Goal: Information Seeking & Learning: Check status

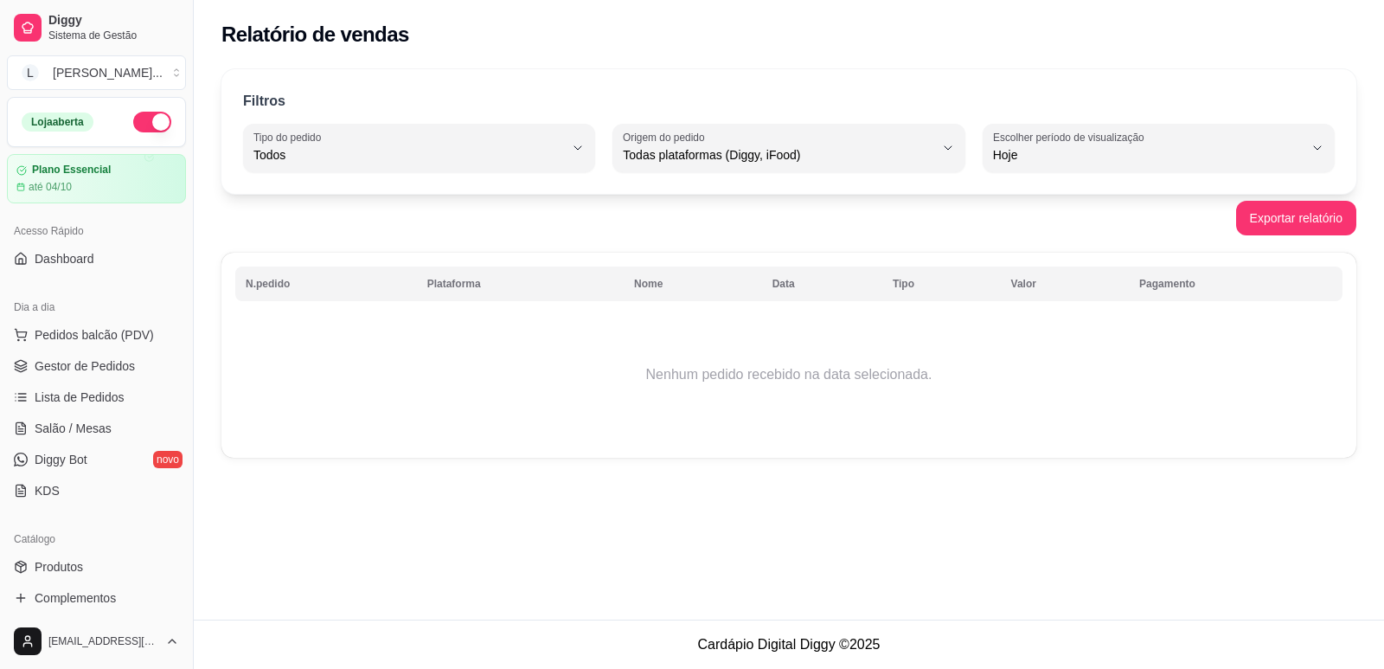
select select "ALL"
select select "0"
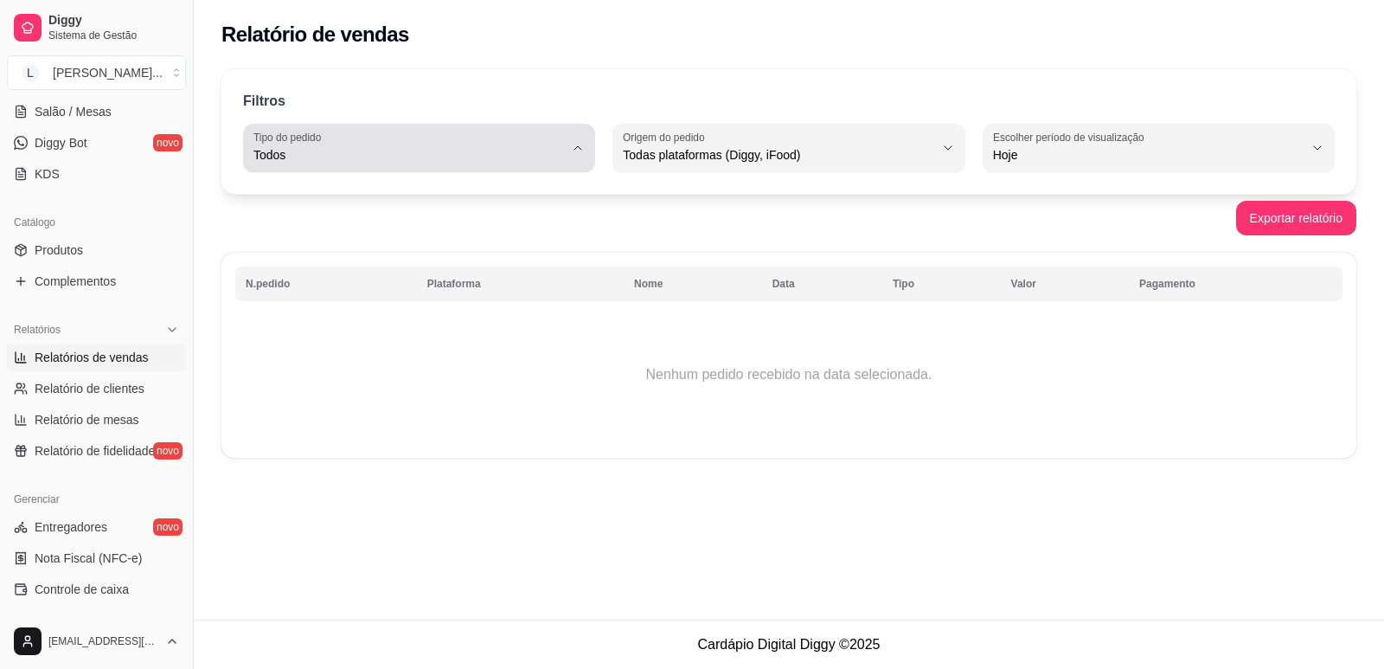
click at [387, 157] on span "Todos" at bounding box center [409, 154] width 311 height 17
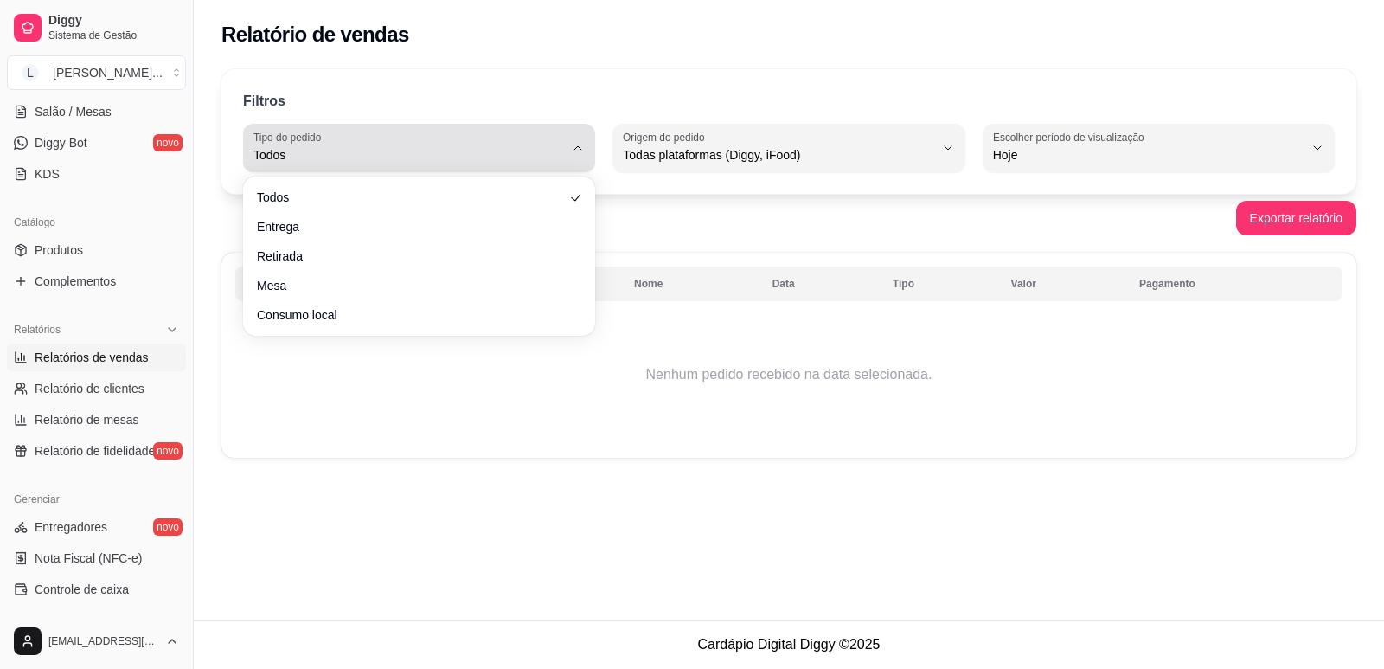
click at [388, 166] on button "Tipo do pedido Todos" at bounding box center [419, 148] width 352 height 48
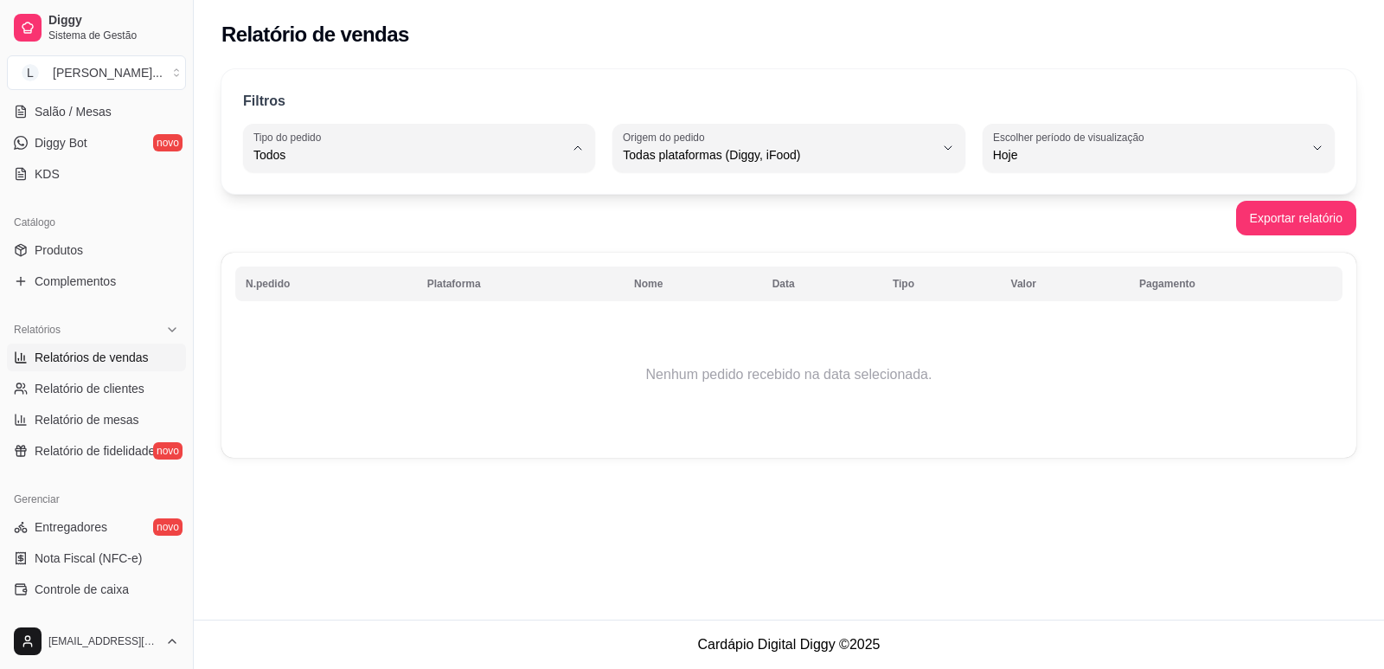
drag, startPoint x: 479, startPoint y: 407, endPoint x: 279, endPoint y: 392, distance: 201.3
click at [441, 416] on td "Nenhum pedido recebido na data selecionada." at bounding box center [789, 374] width 1108 height 138
click at [401, 419] on td "Nenhum pedido recebido na data selecionada." at bounding box center [789, 374] width 1108 height 138
click at [84, 350] on span "Relatórios de vendas" at bounding box center [92, 357] width 114 height 17
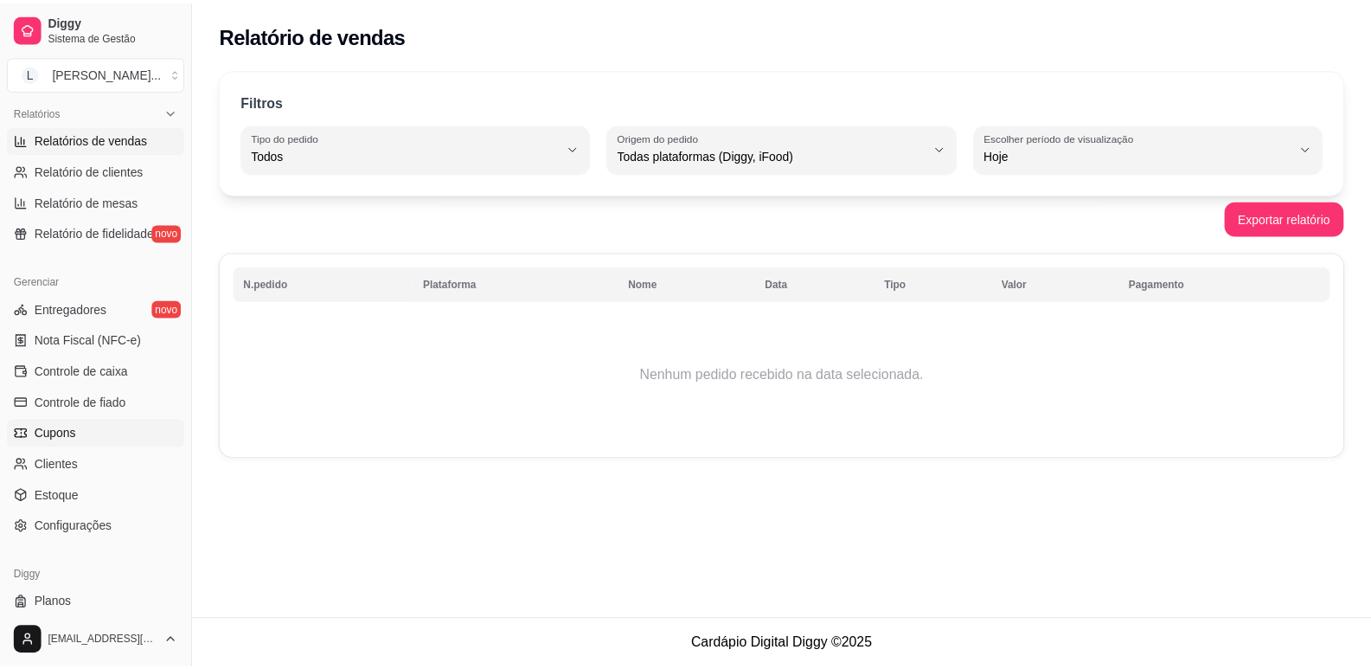
scroll to position [576, 0]
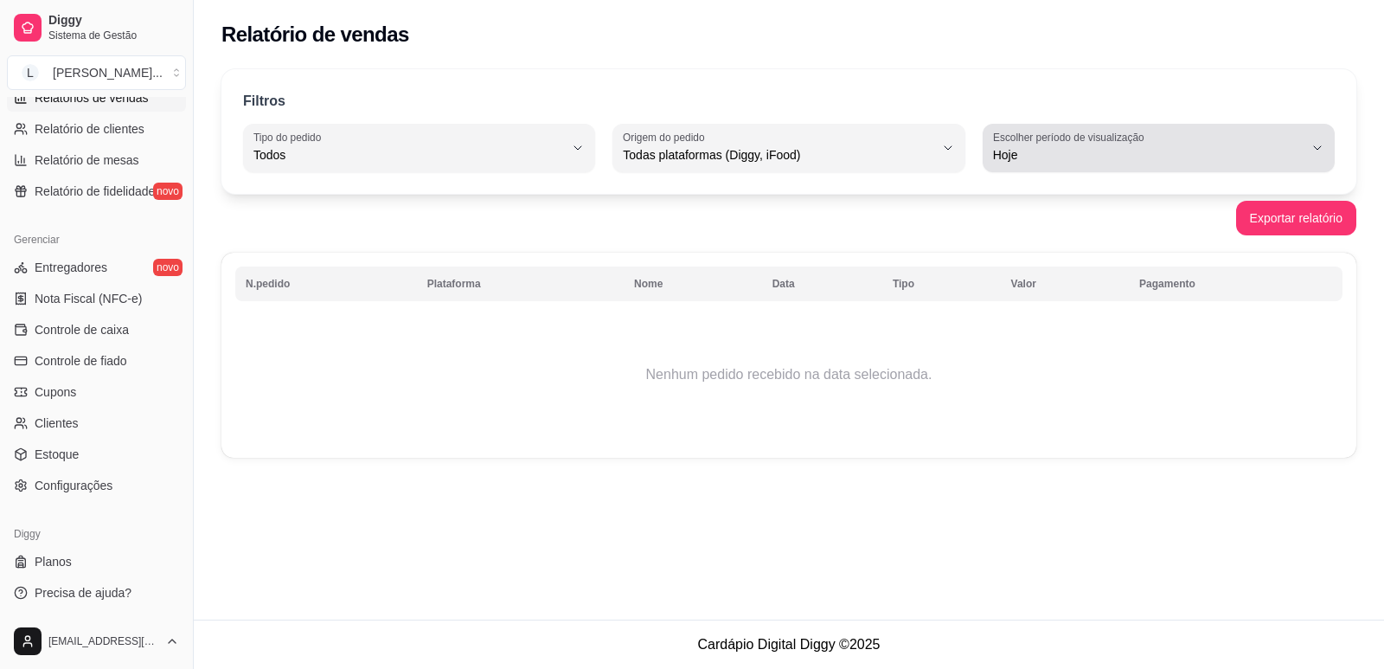
click at [995, 133] on label "Escolher período de visualização" at bounding box center [1071, 137] width 157 height 15
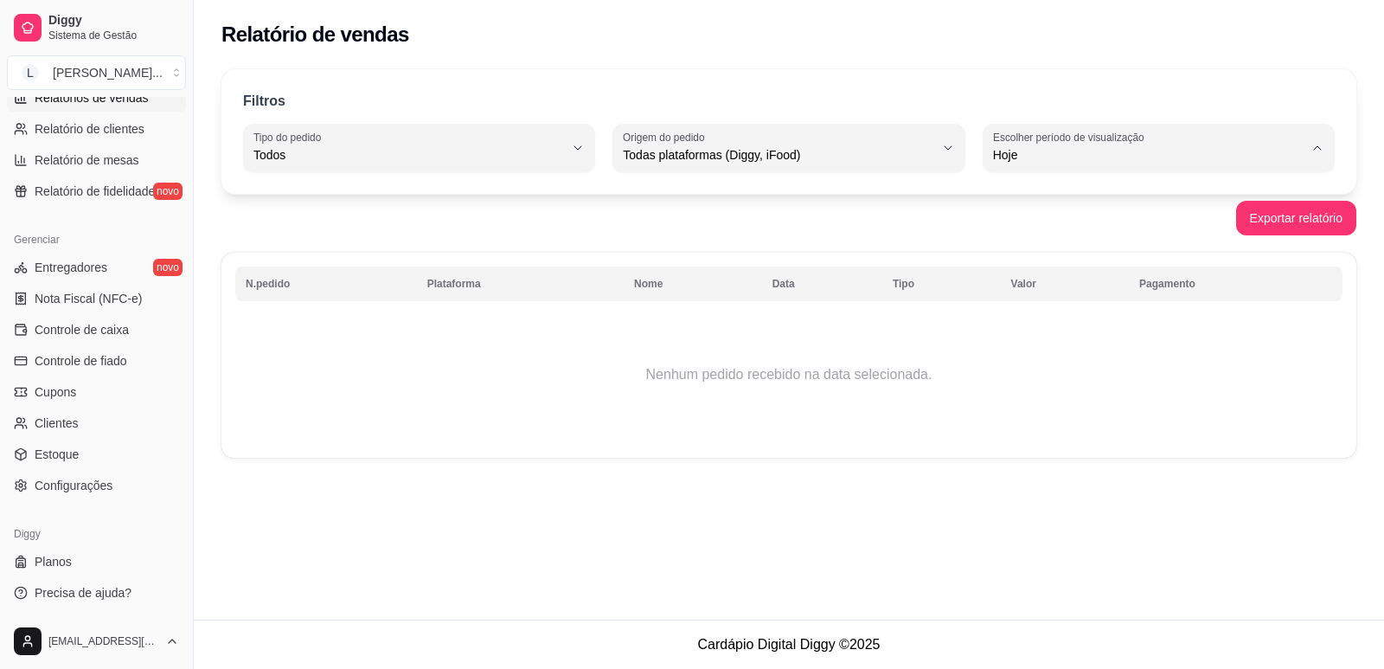
click at [1041, 260] on span "7 dias" at bounding box center [1150, 253] width 295 height 16
type input "7"
select select "7"
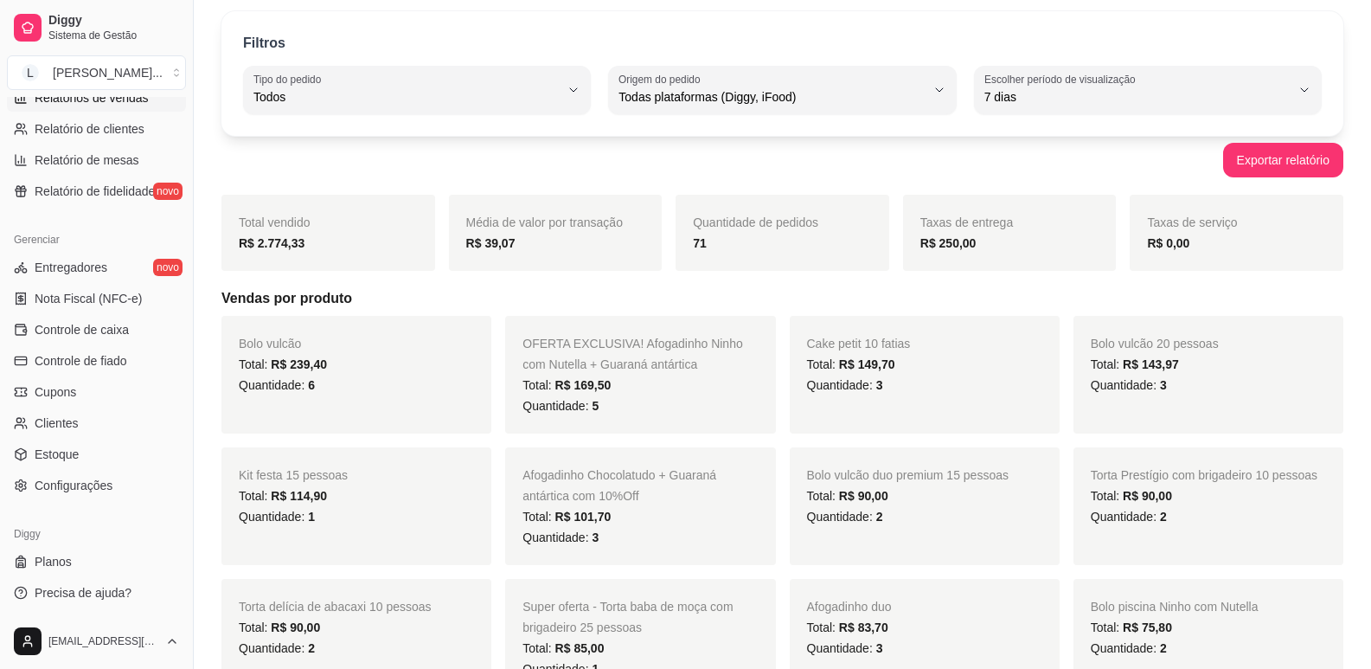
scroll to position [87, 0]
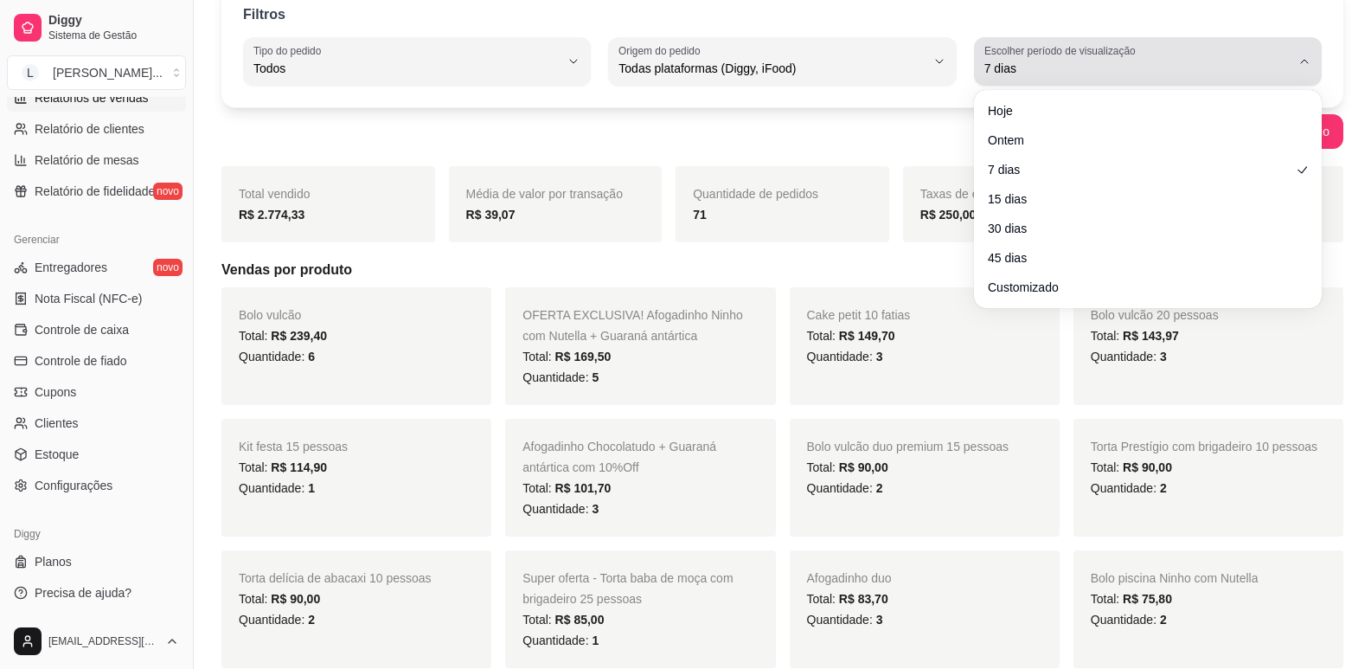
click at [1088, 55] on label "Escolher período de visualização" at bounding box center [1063, 50] width 157 height 15
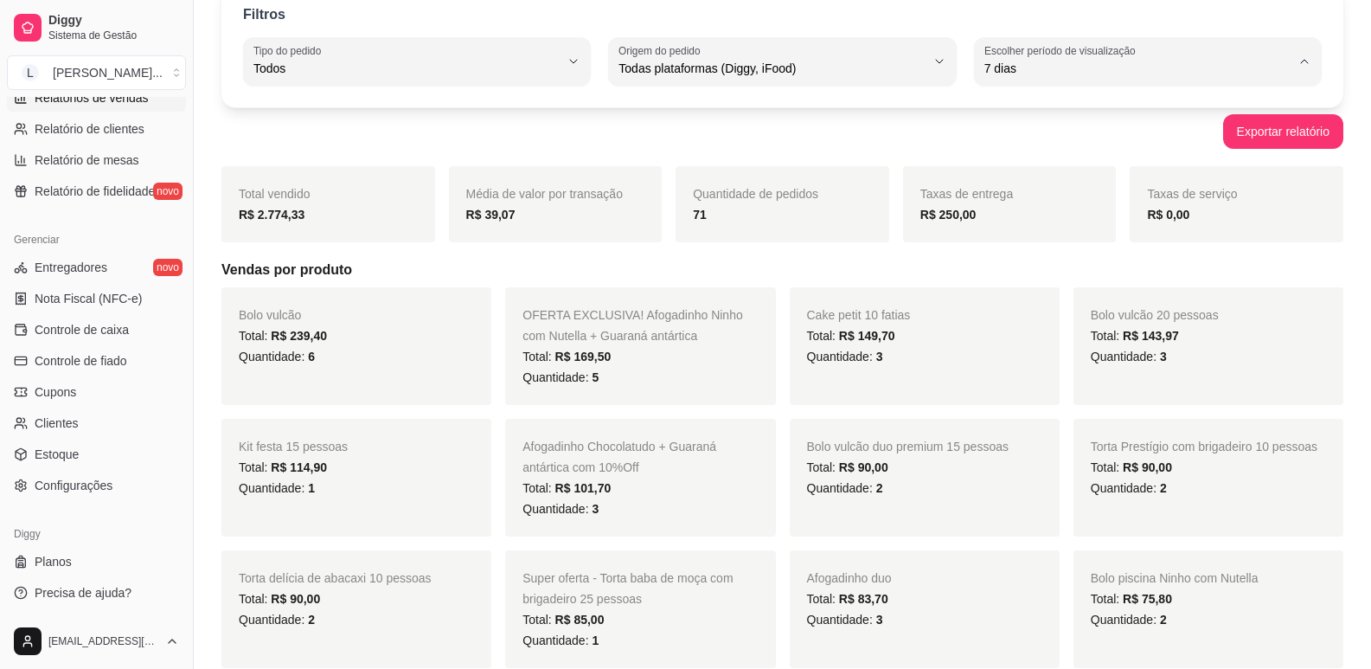
click at [1020, 146] on span "Ontem" at bounding box center [1139, 138] width 291 height 16
type input "1"
select select "1"
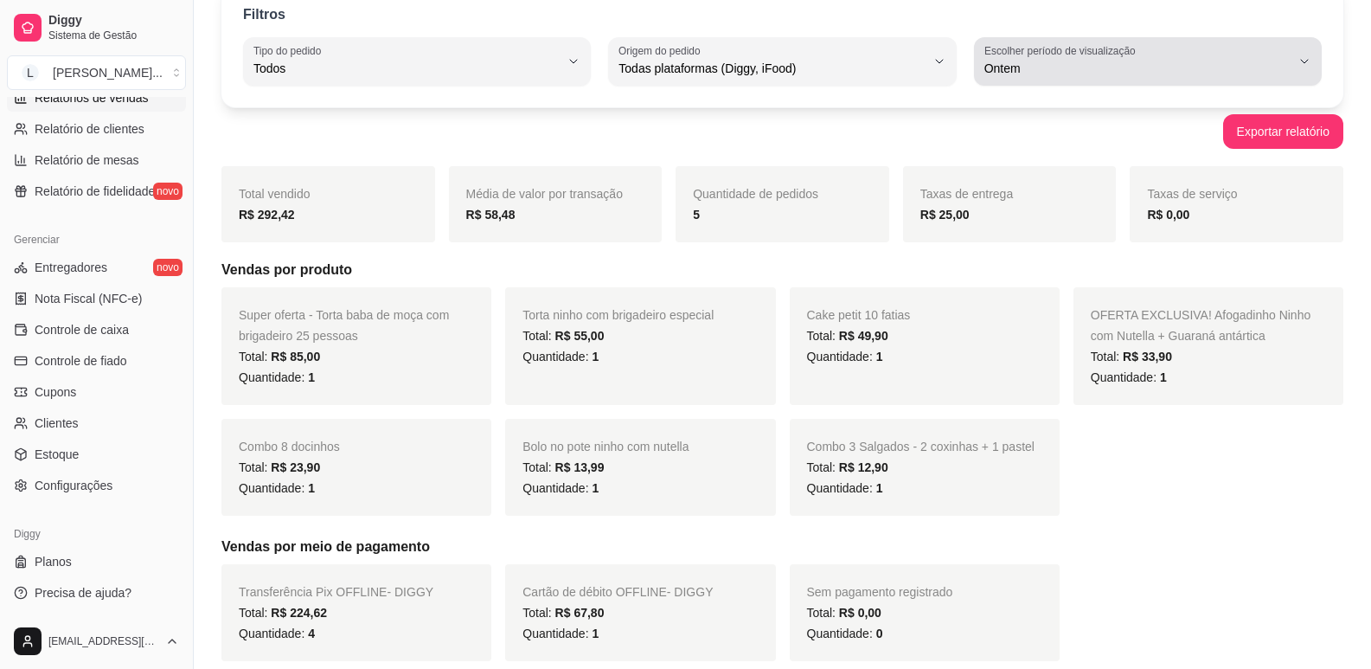
click at [1050, 71] on span "Ontem" at bounding box center [1138, 68] width 306 height 17
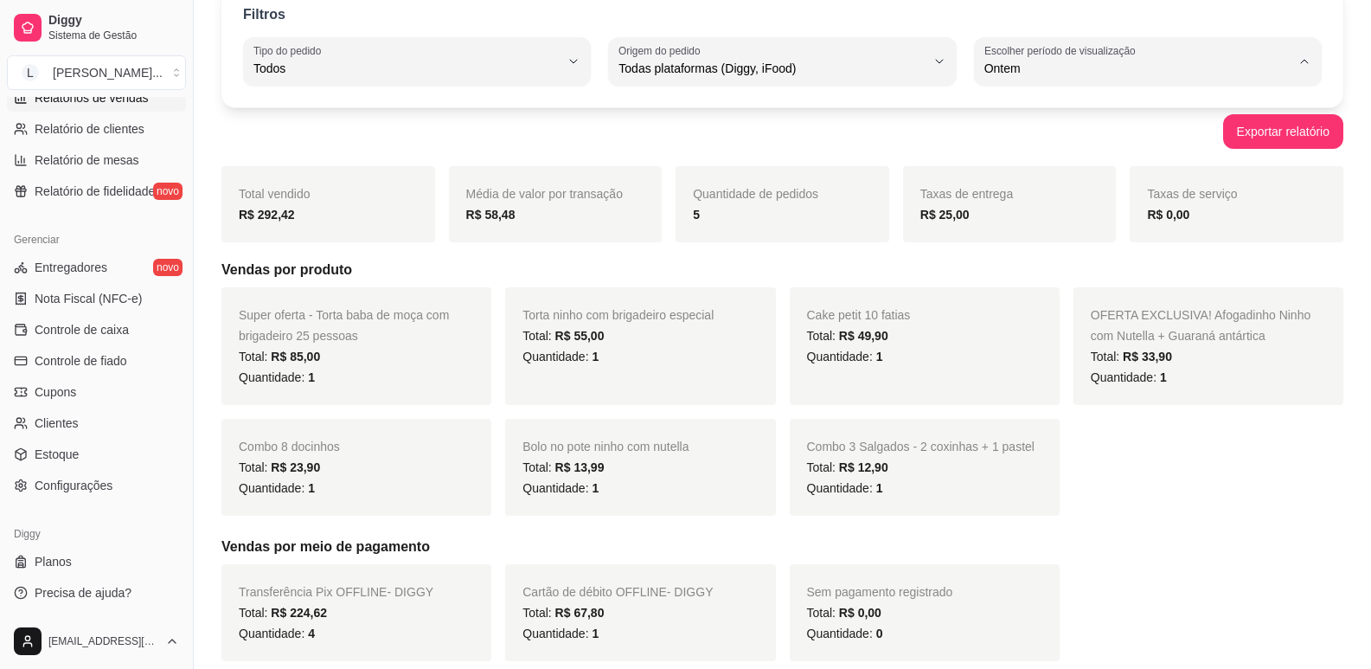
click at [1014, 193] on span "15 dias" at bounding box center [1139, 194] width 291 height 16
type input "15"
select select "15"
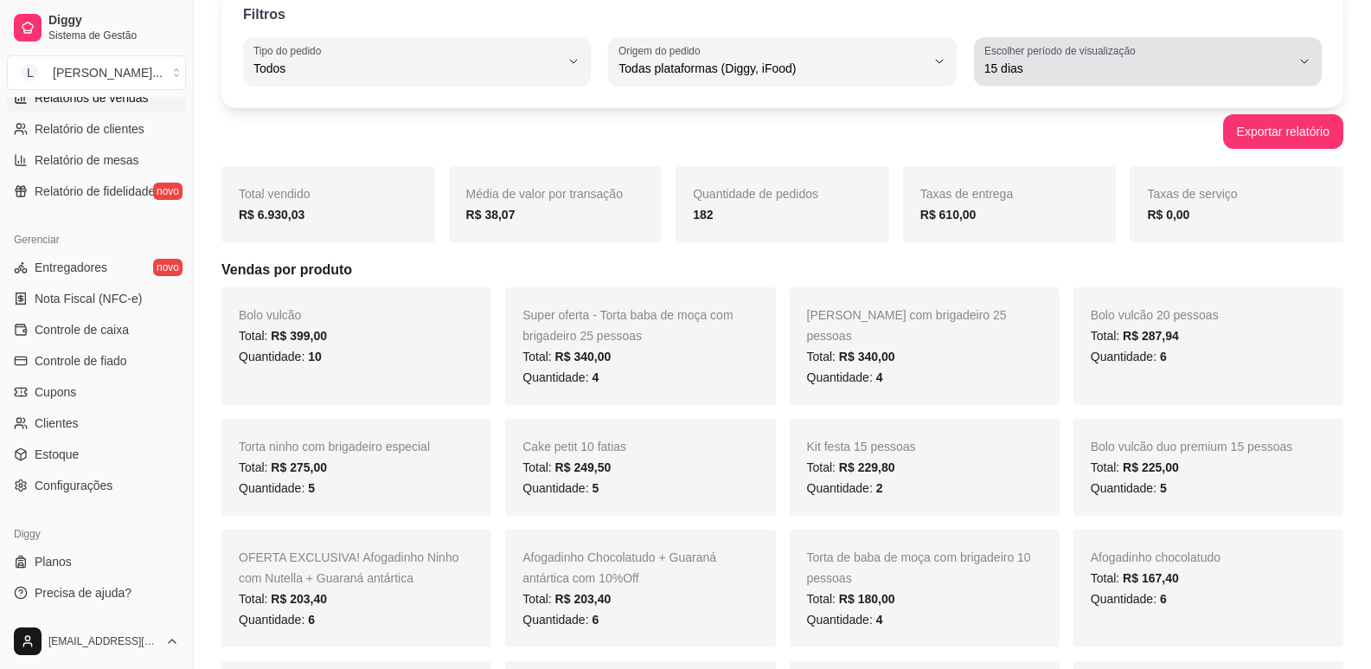
click at [1037, 60] on span "15 dias" at bounding box center [1138, 68] width 306 height 17
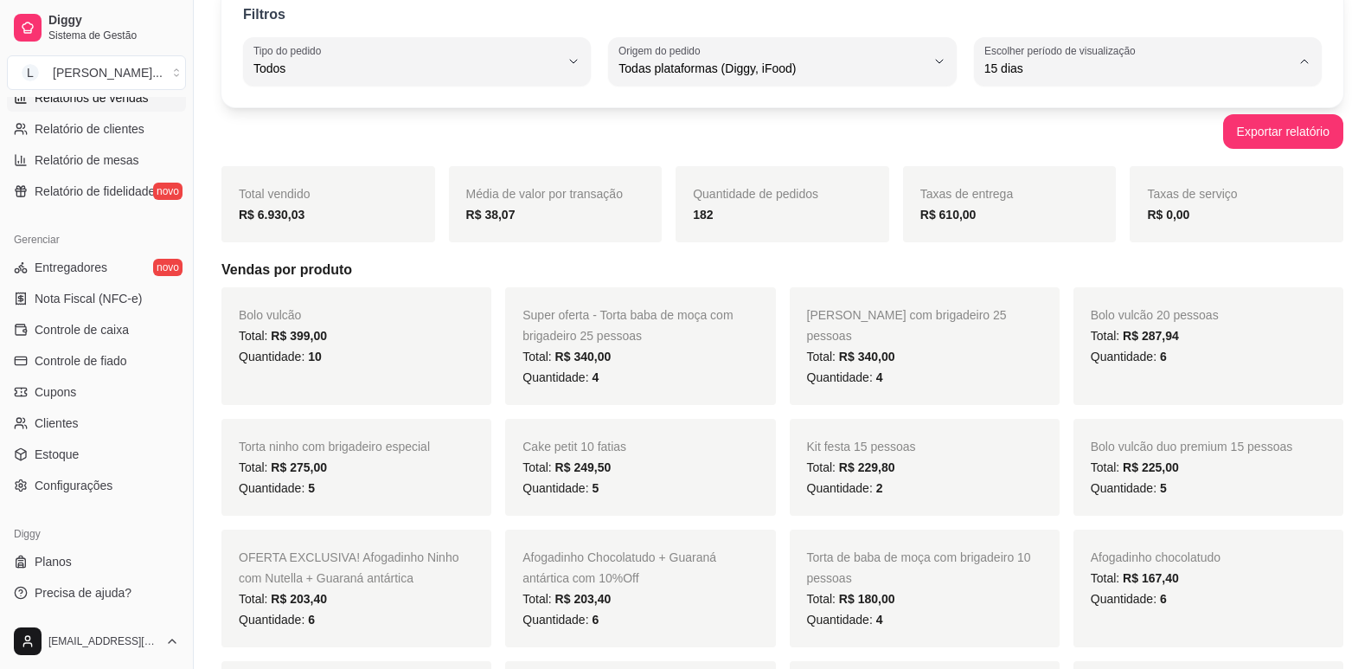
click at [1015, 221] on span "30 dias" at bounding box center [1139, 223] width 291 height 16
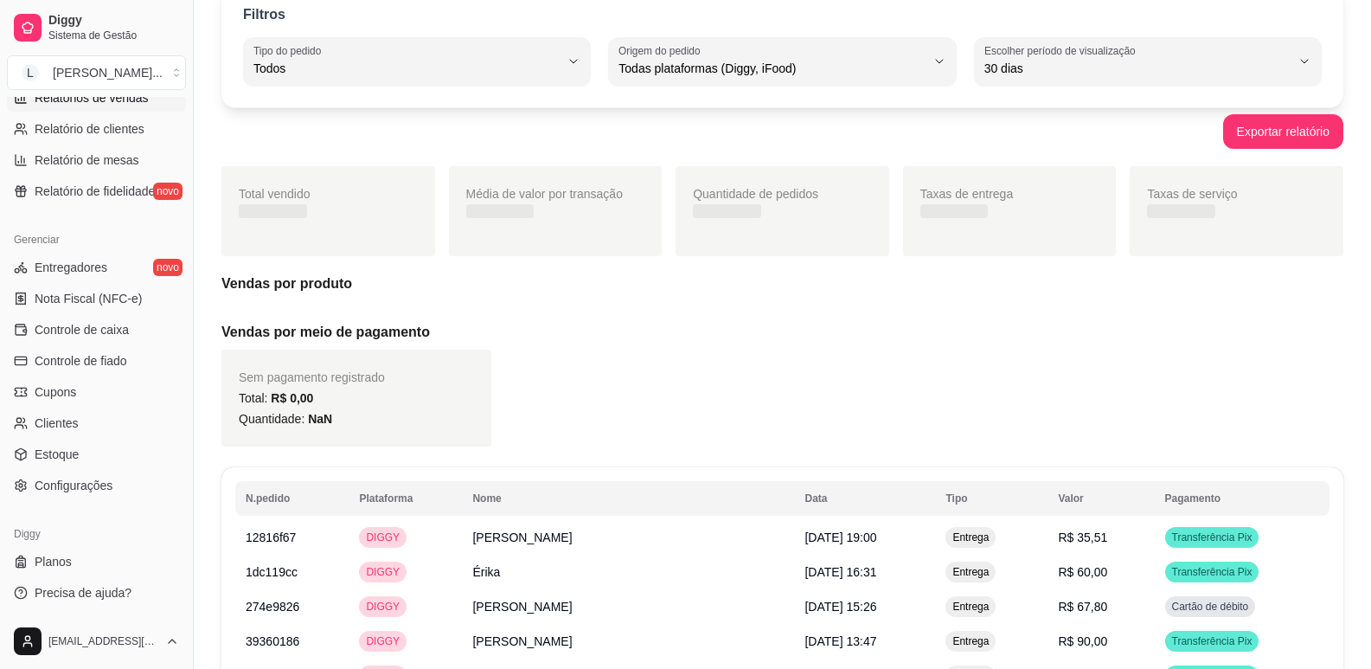
type input "30"
select select "30"
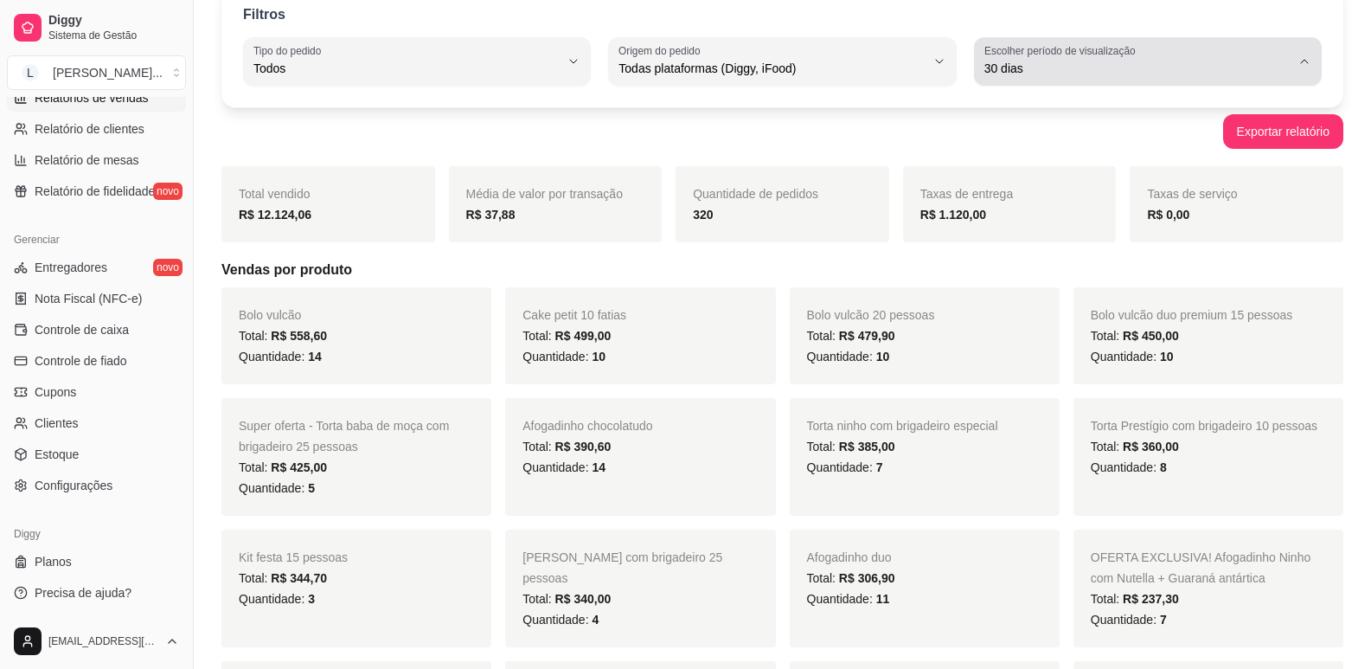
click at [1034, 55] on label "Escolher período de visualização" at bounding box center [1063, 50] width 157 height 15
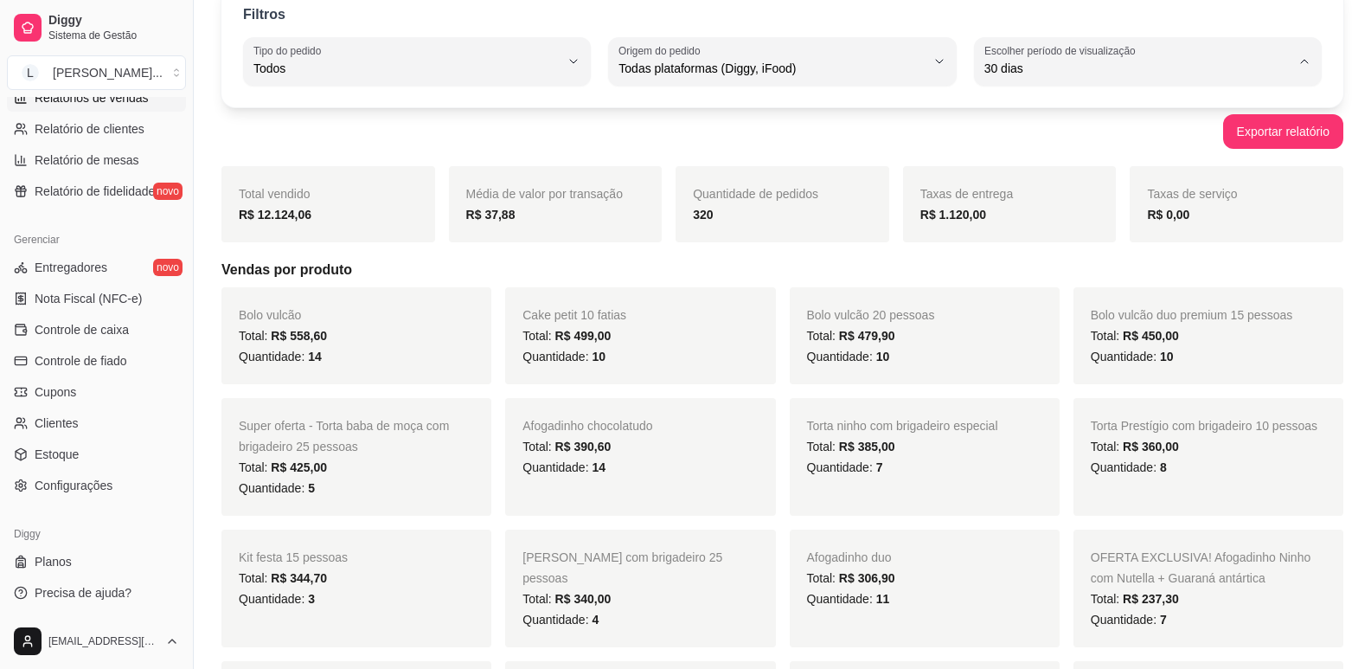
click at [1025, 170] on span "7 dias" at bounding box center [1139, 166] width 291 height 16
type input "7"
select select "7"
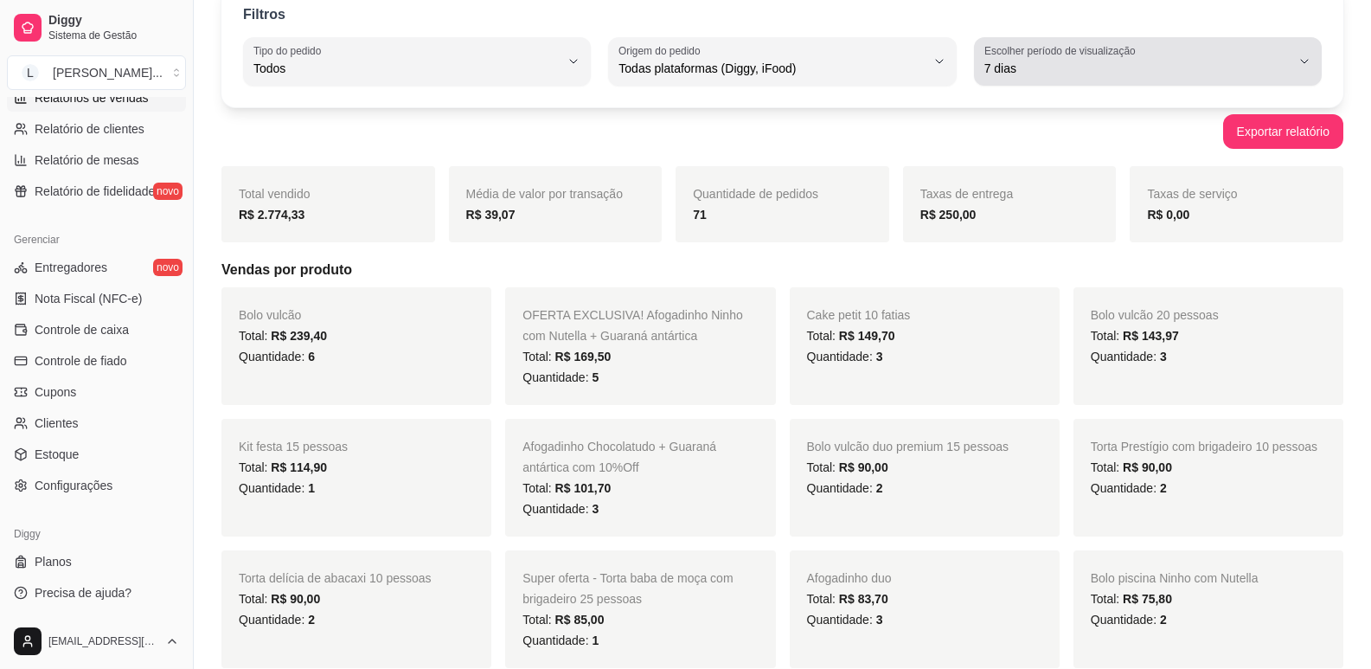
click at [1040, 75] on span "7 dias" at bounding box center [1138, 68] width 306 height 17
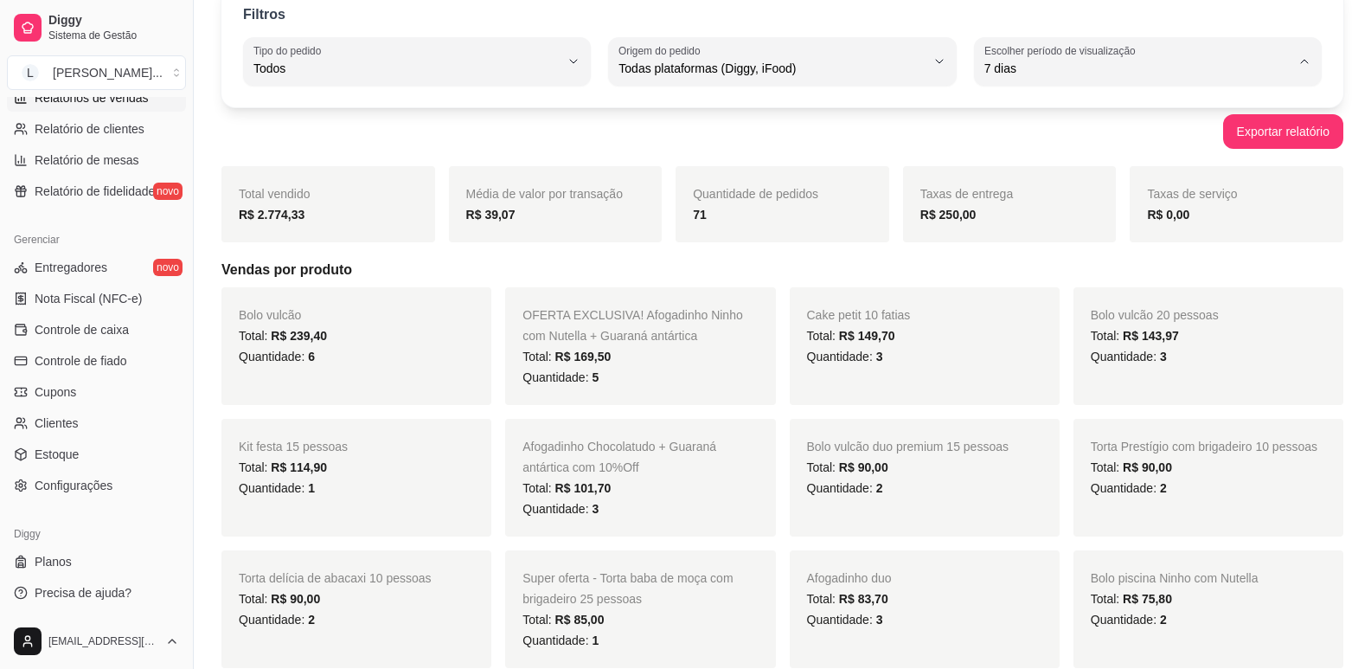
click at [1024, 253] on span "45 dias" at bounding box center [1139, 251] width 291 height 16
type input "45"
select select "45"
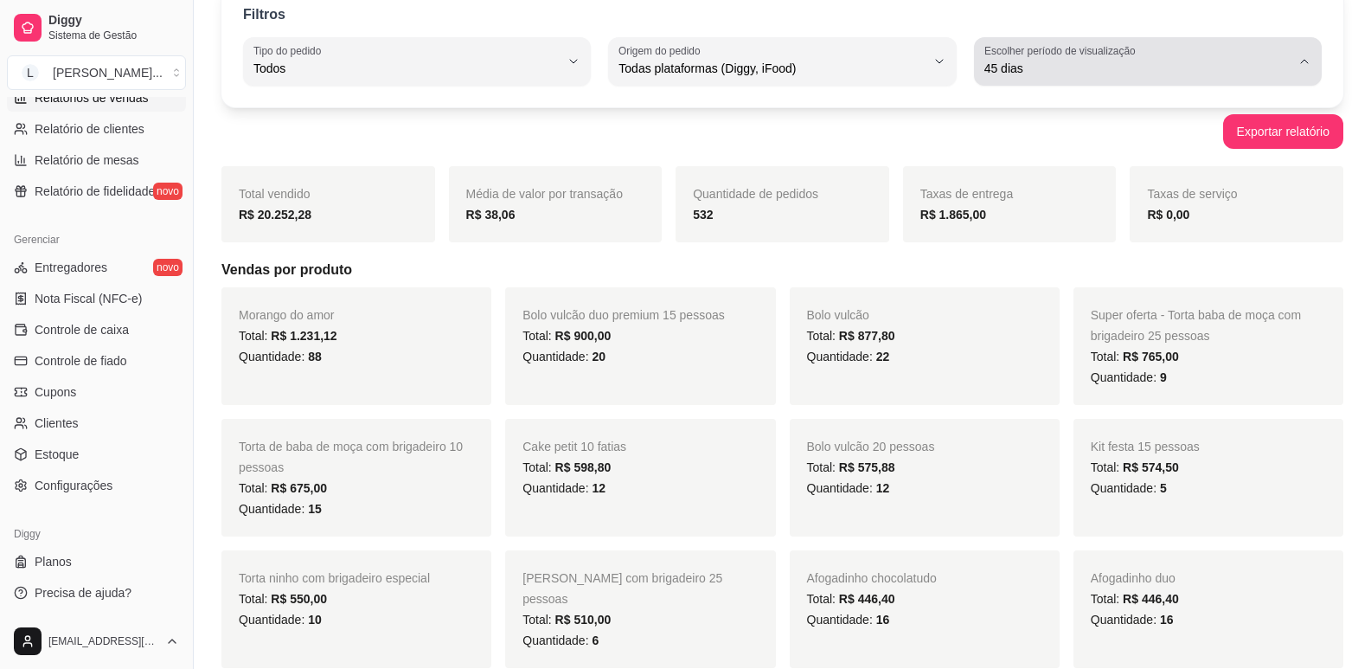
click at [1039, 54] on label "Escolher período de visualização" at bounding box center [1063, 50] width 157 height 15
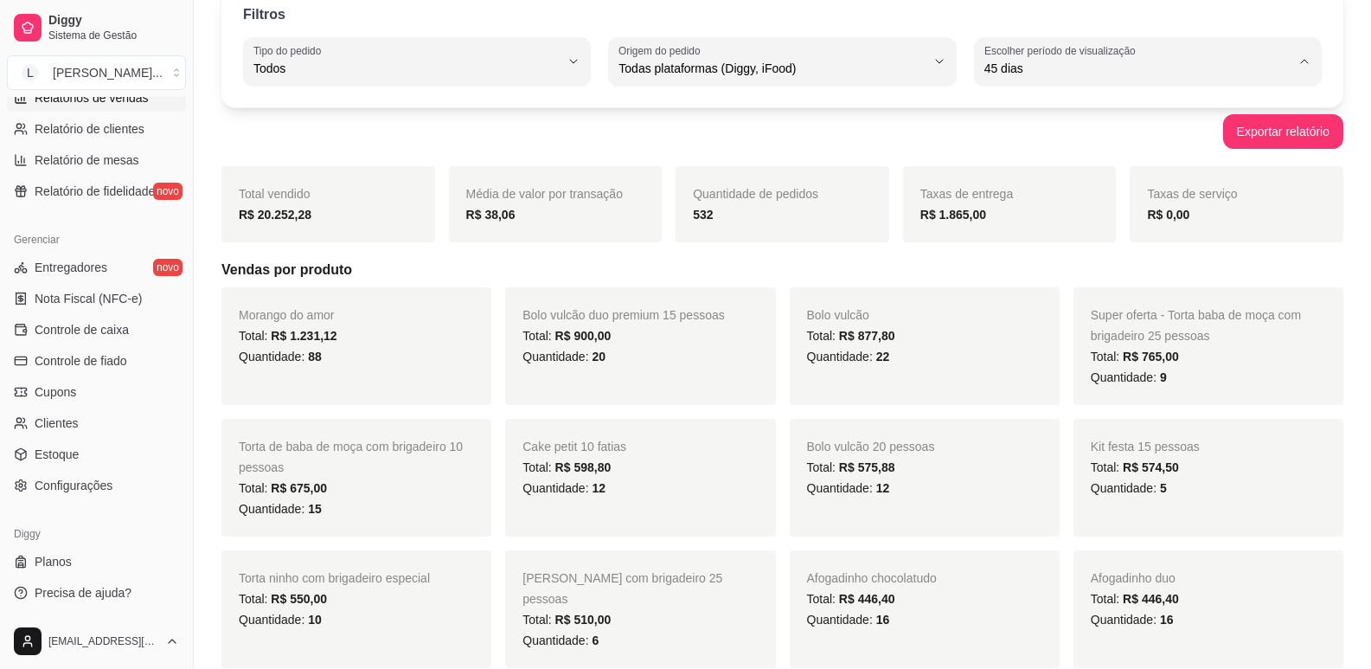
click at [1030, 175] on span "7 dias" at bounding box center [1139, 166] width 291 height 16
type input "7"
select select "7"
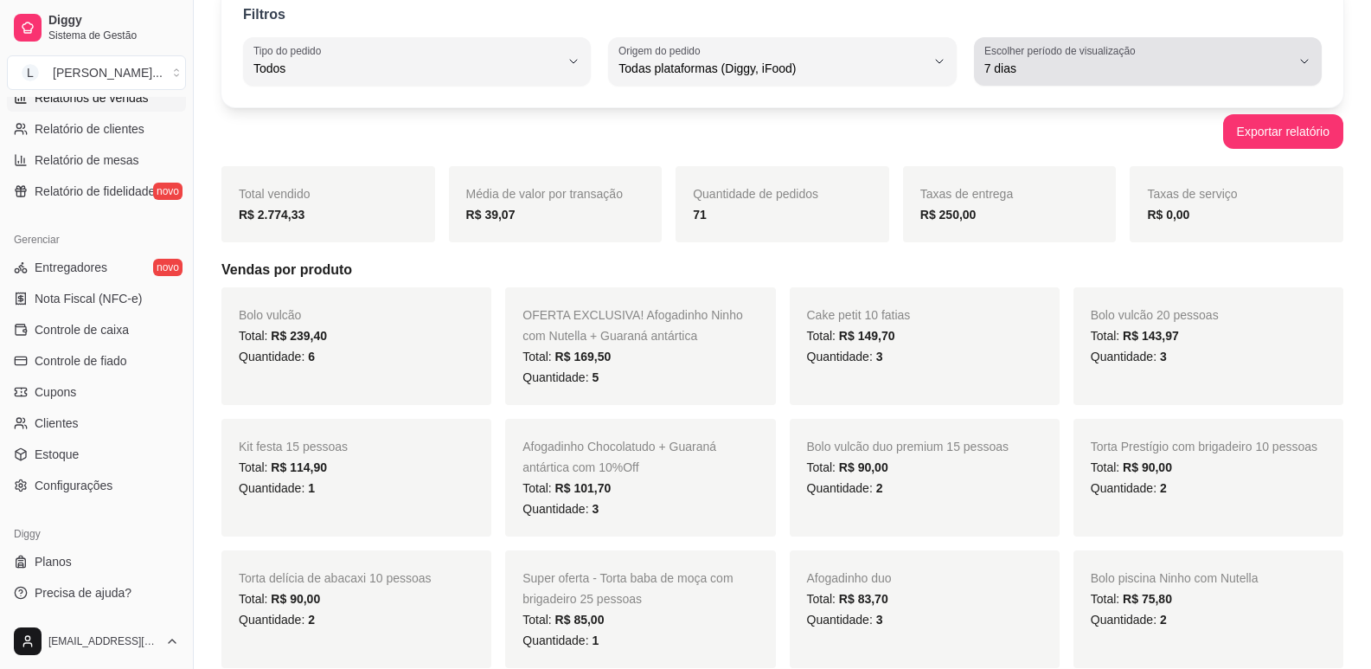
click at [1021, 67] on span "7 dias" at bounding box center [1138, 68] width 306 height 17
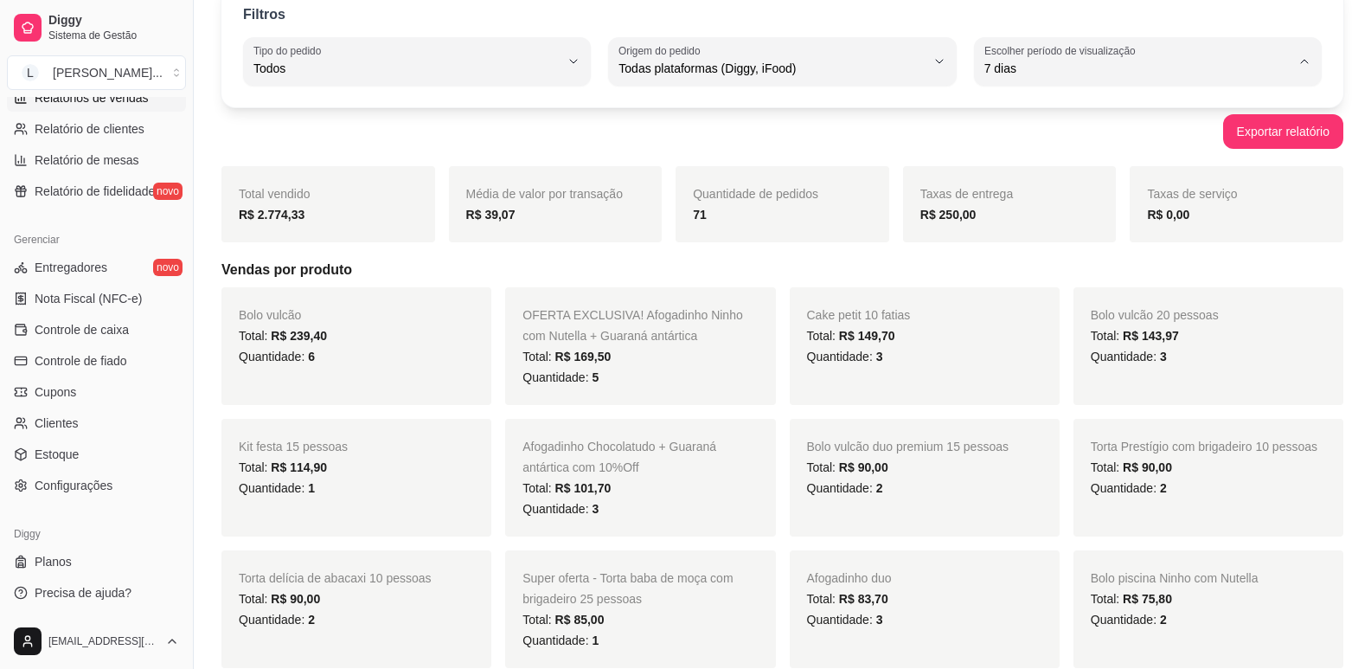
click at [1024, 202] on span "15 dias" at bounding box center [1139, 194] width 291 height 16
type input "15"
select select "15"
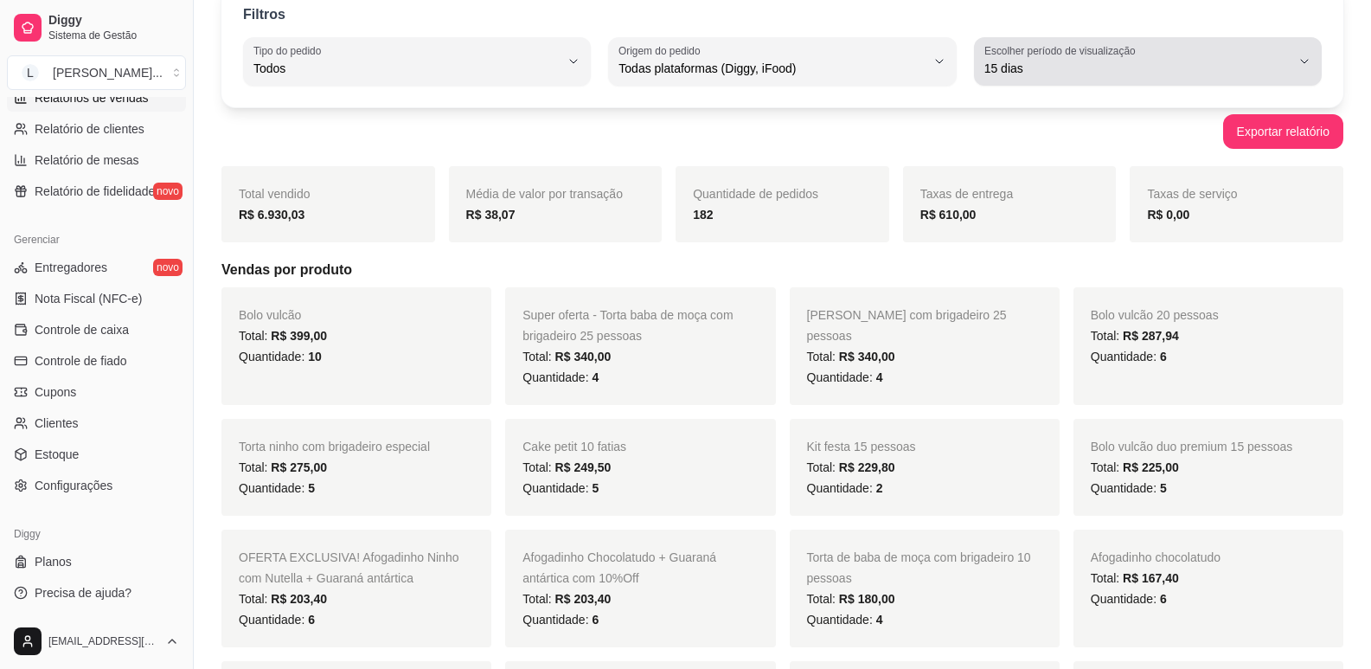
click at [1032, 61] on span "15 dias" at bounding box center [1138, 68] width 306 height 17
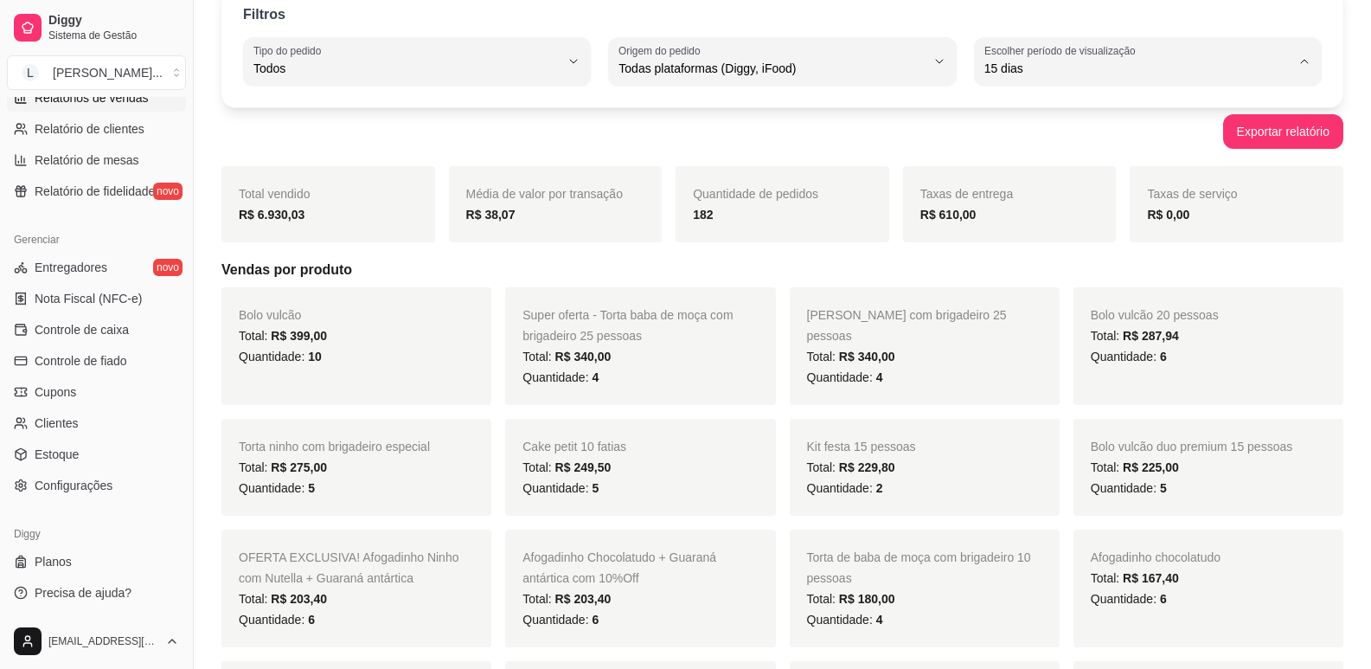
click at [1033, 231] on span "30 dias" at bounding box center [1139, 223] width 291 height 16
type input "30"
select select "30"
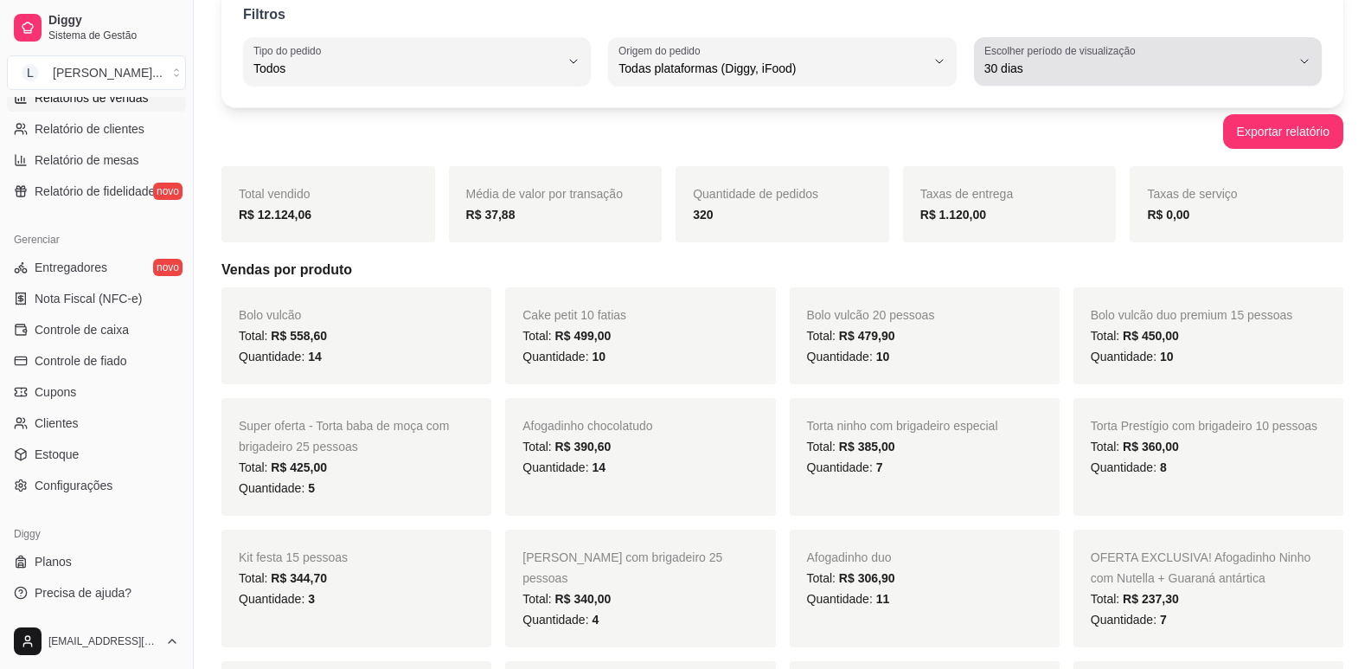
click at [1041, 80] on button "Escolher período de visualização 30 dias" at bounding box center [1148, 61] width 348 height 48
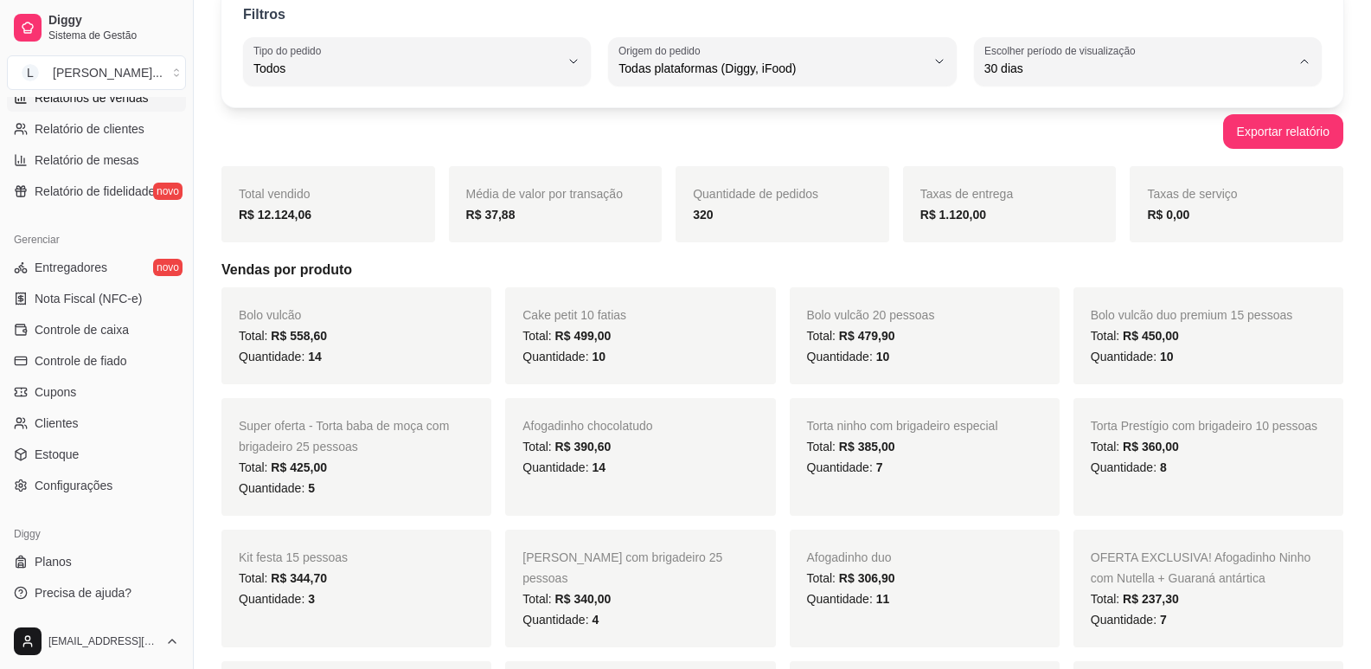
click at [1021, 260] on span "45 dias" at bounding box center [1139, 251] width 291 height 16
type input "45"
select select "45"
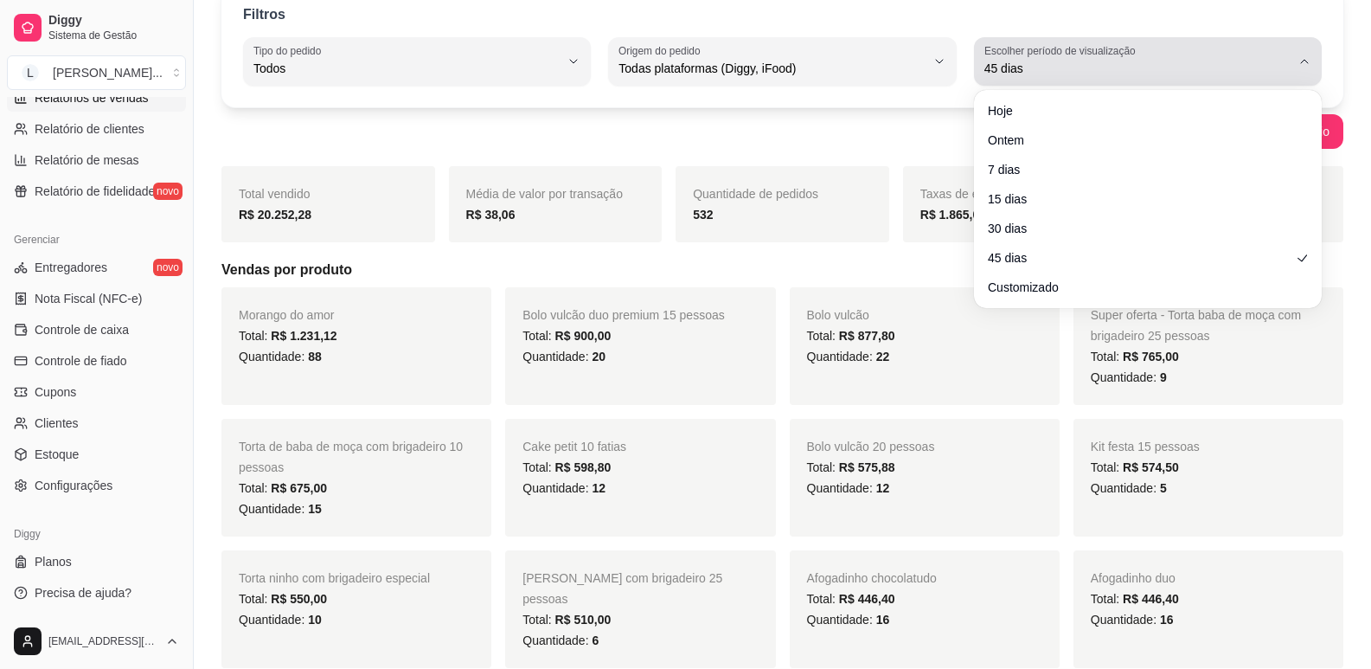
click at [1037, 67] on span "45 dias" at bounding box center [1138, 68] width 306 height 17
click at [1036, 72] on span "45 dias" at bounding box center [1138, 68] width 306 height 17
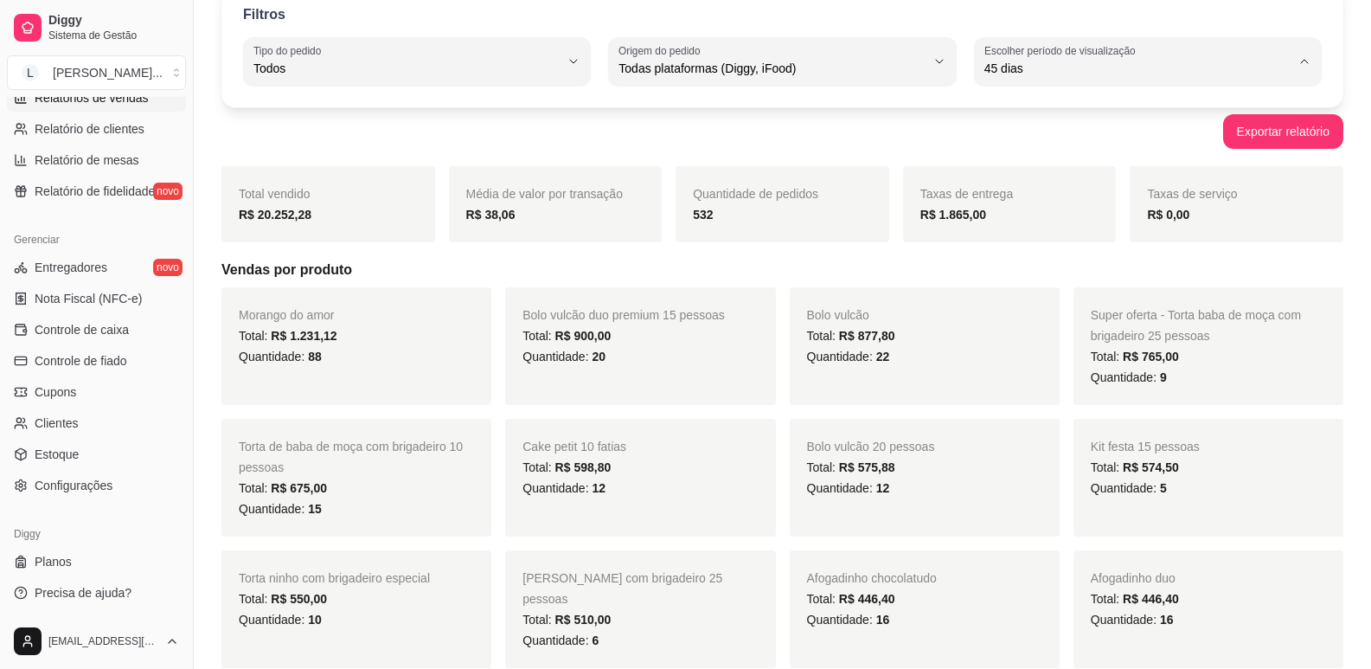
click at [1022, 189] on li "15 dias" at bounding box center [1147, 195] width 321 height 27
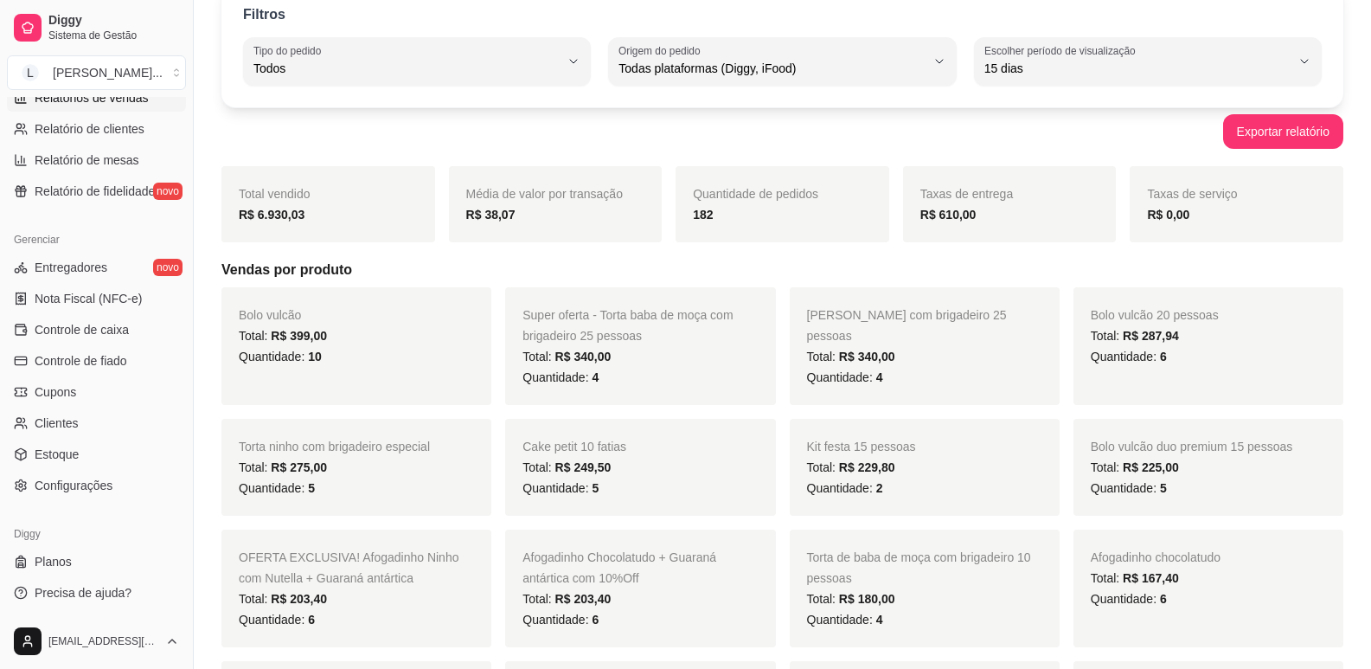
type input "15"
select select "15"
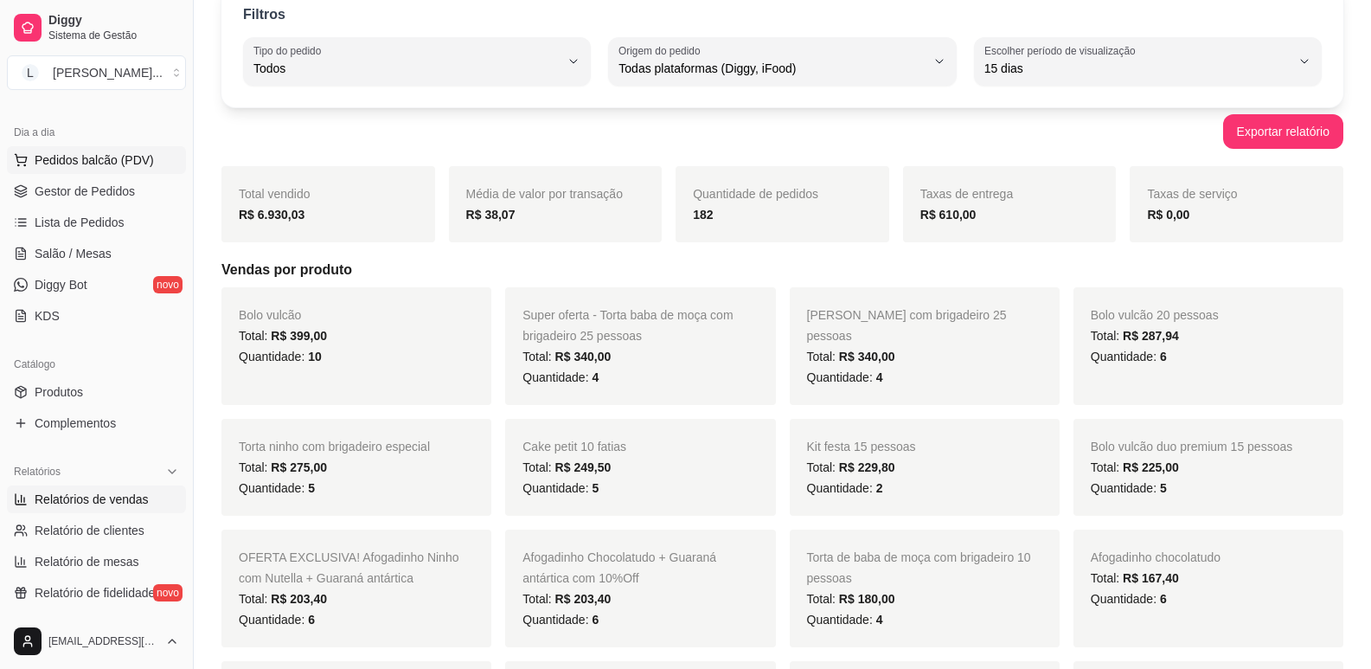
scroll to position [144, 0]
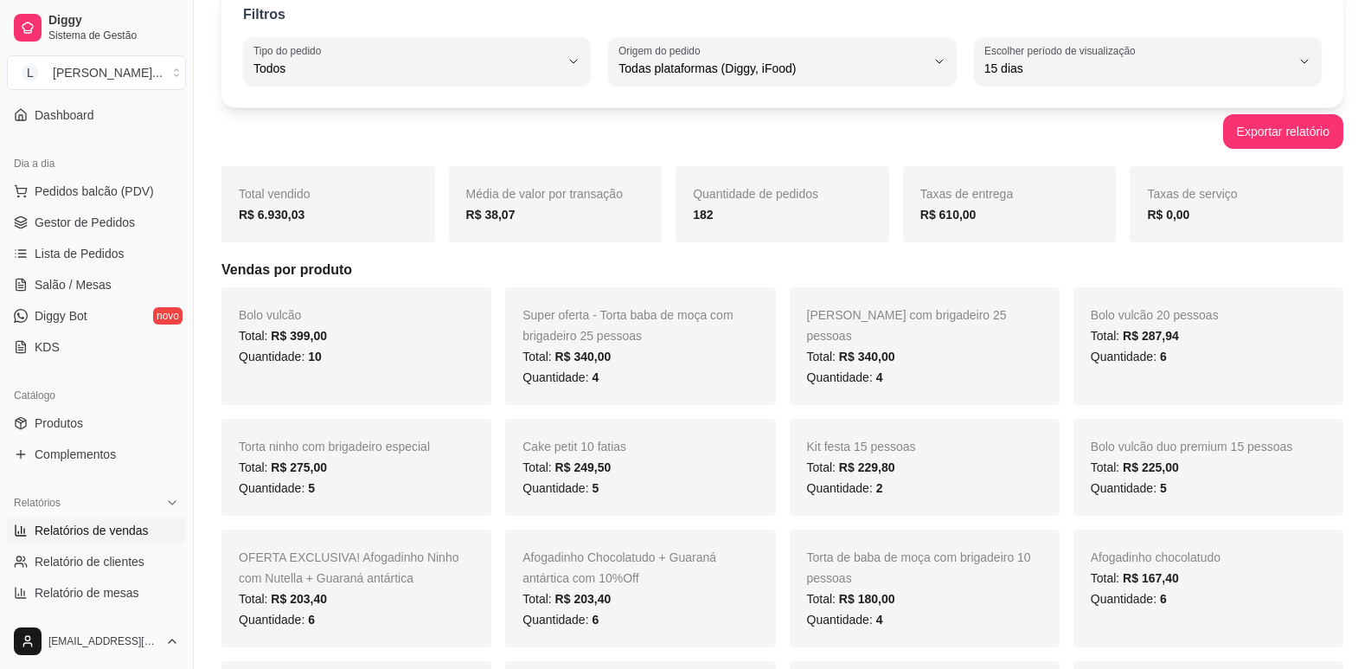
drag, startPoint x: 88, startPoint y: 215, endPoint x: 80, endPoint y: 6, distance: 208.7
click at [88, 215] on span "Gestor de Pedidos" at bounding box center [85, 222] width 100 height 17
